Goal: Complete application form

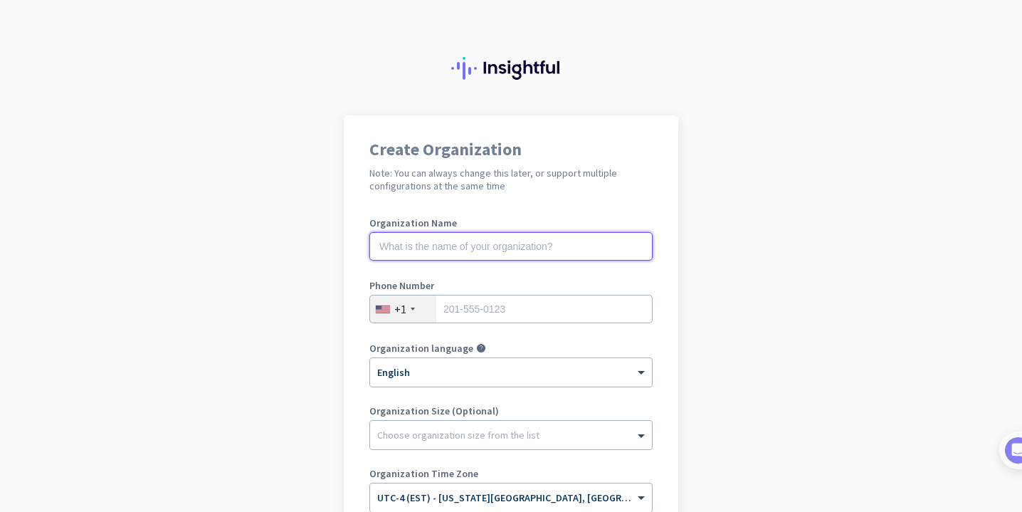
click at [553, 246] on input "text" at bounding box center [510, 246] width 283 height 28
type input "Mercor"
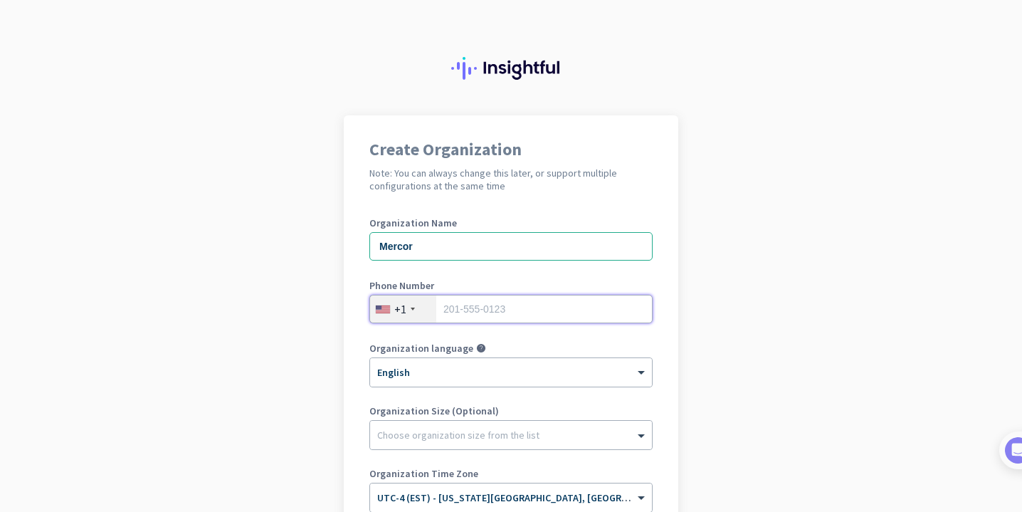
click at [548, 310] on input "tel" at bounding box center [510, 309] width 283 height 28
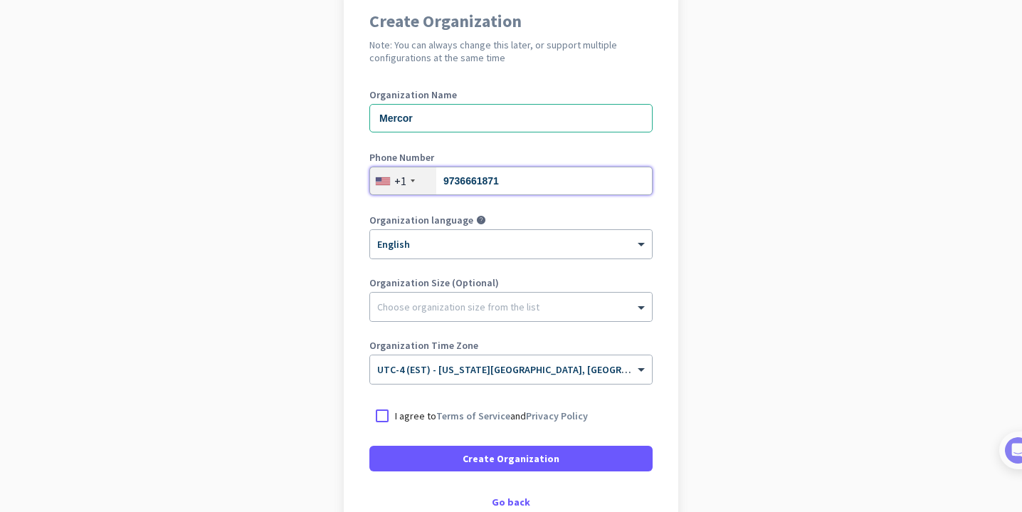
scroll to position [154, 0]
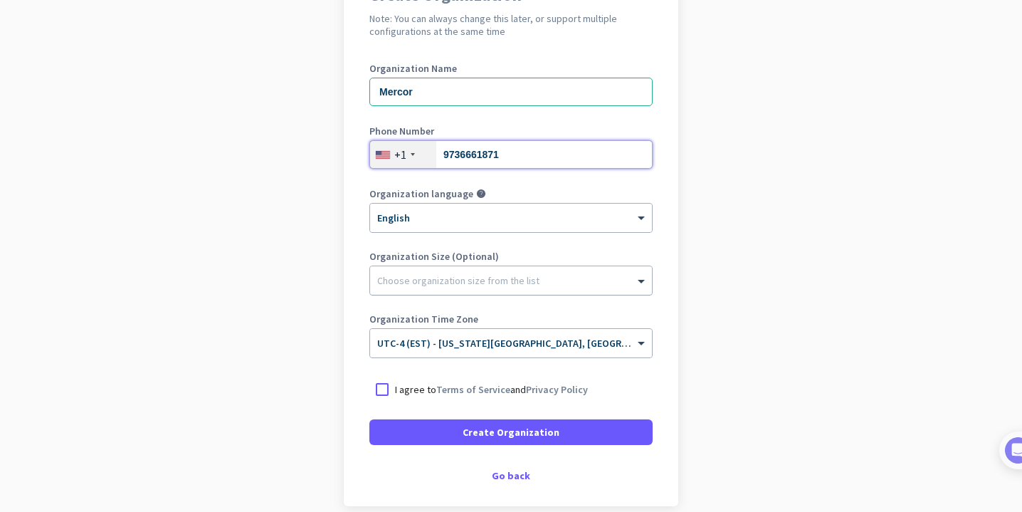
type input "9736661871"
click at [574, 280] on div at bounding box center [511, 277] width 282 height 14
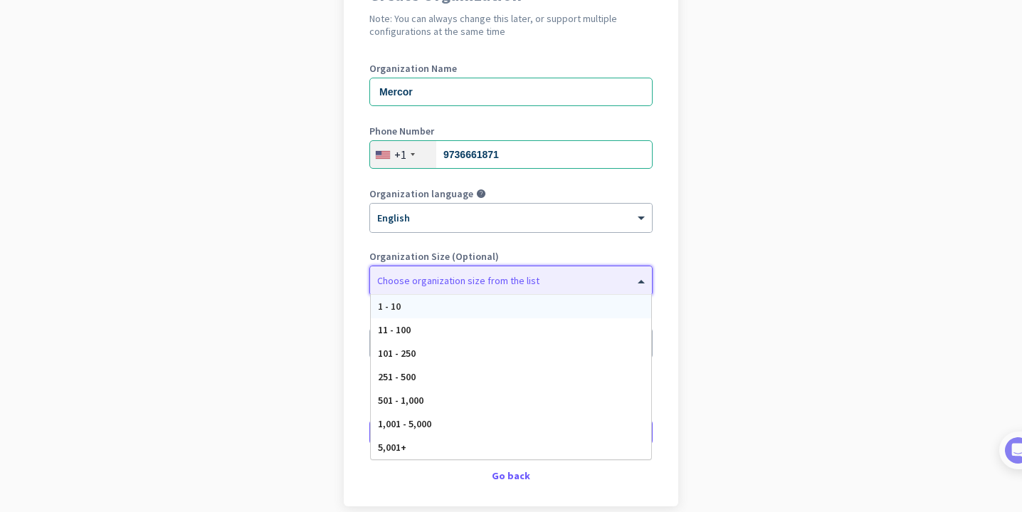
click at [574, 280] on div at bounding box center [511, 277] width 282 height 14
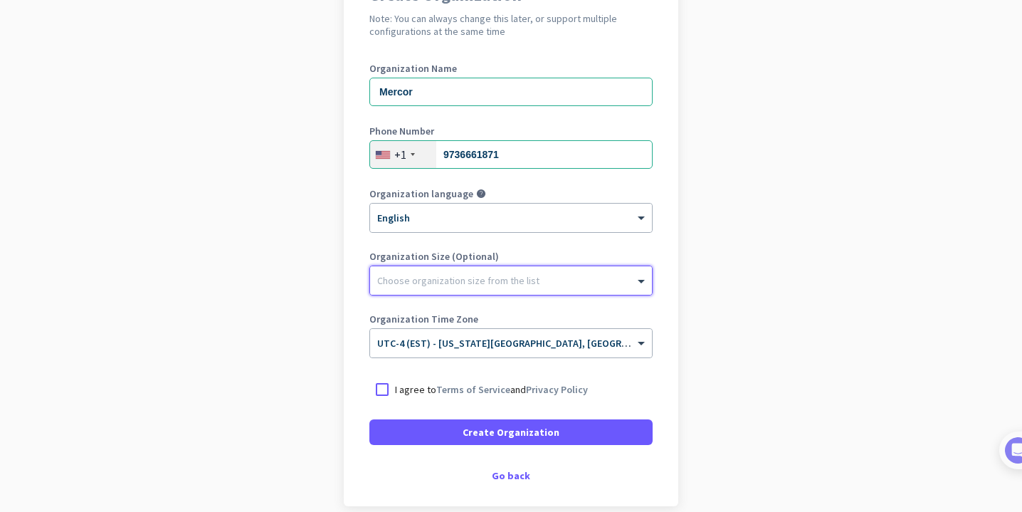
click at [574, 280] on div at bounding box center [511, 277] width 282 height 14
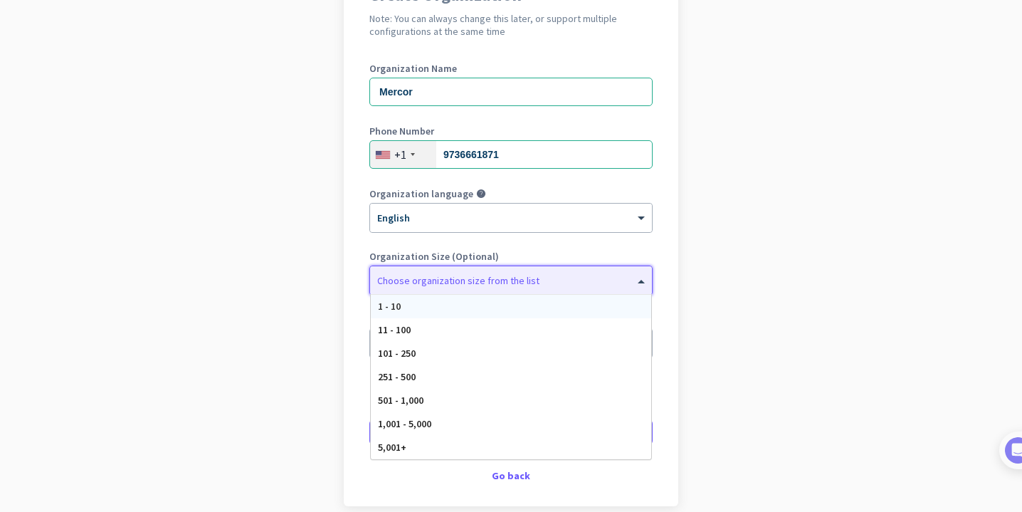
click at [574, 280] on div at bounding box center [511, 277] width 282 height 14
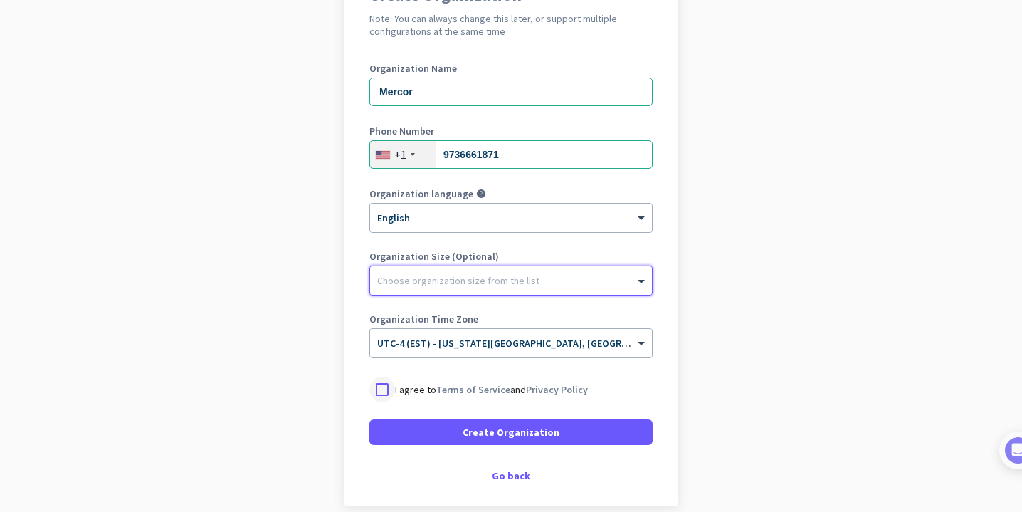
click at [380, 394] on div at bounding box center [382, 389] width 26 height 26
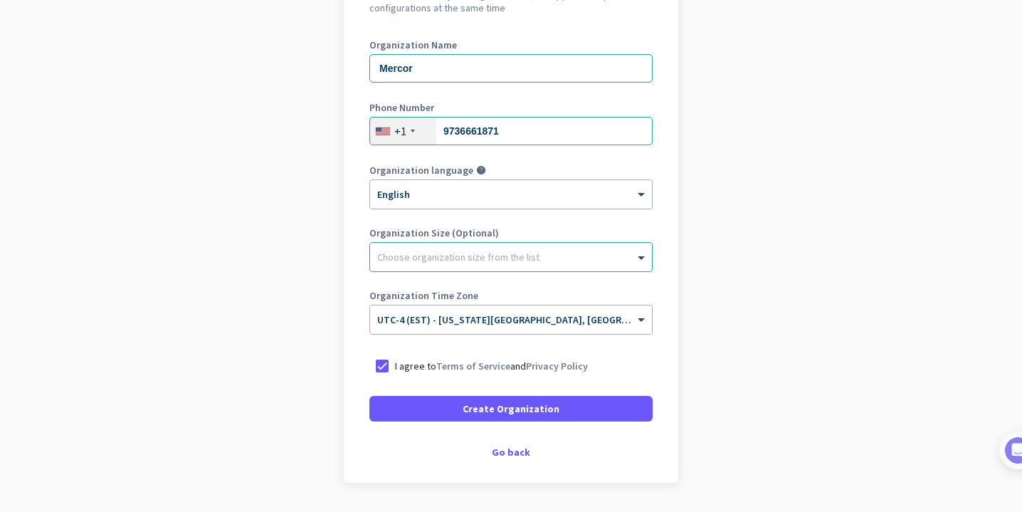
scroll to position [220, 0]
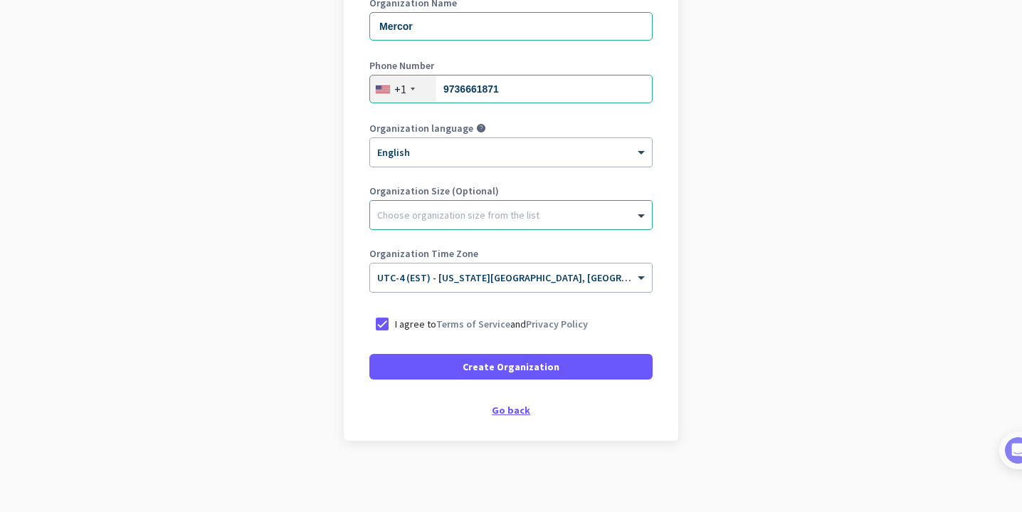
click at [524, 406] on div "Go back" at bounding box center [510, 410] width 283 height 10
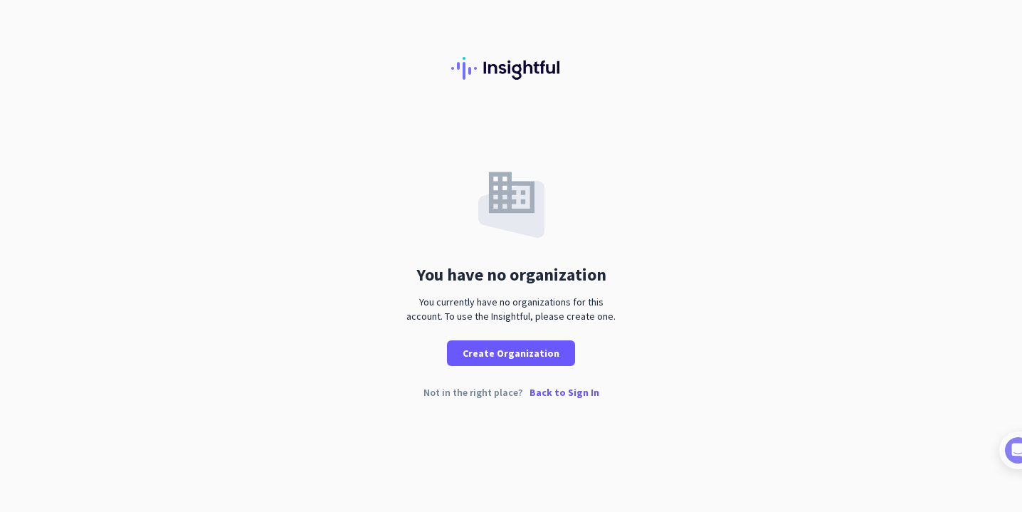
click at [576, 389] on p "Back to Sign In" at bounding box center [564, 392] width 70 height 10
